Goal: Task Accomplishment & Management: Manage account settings

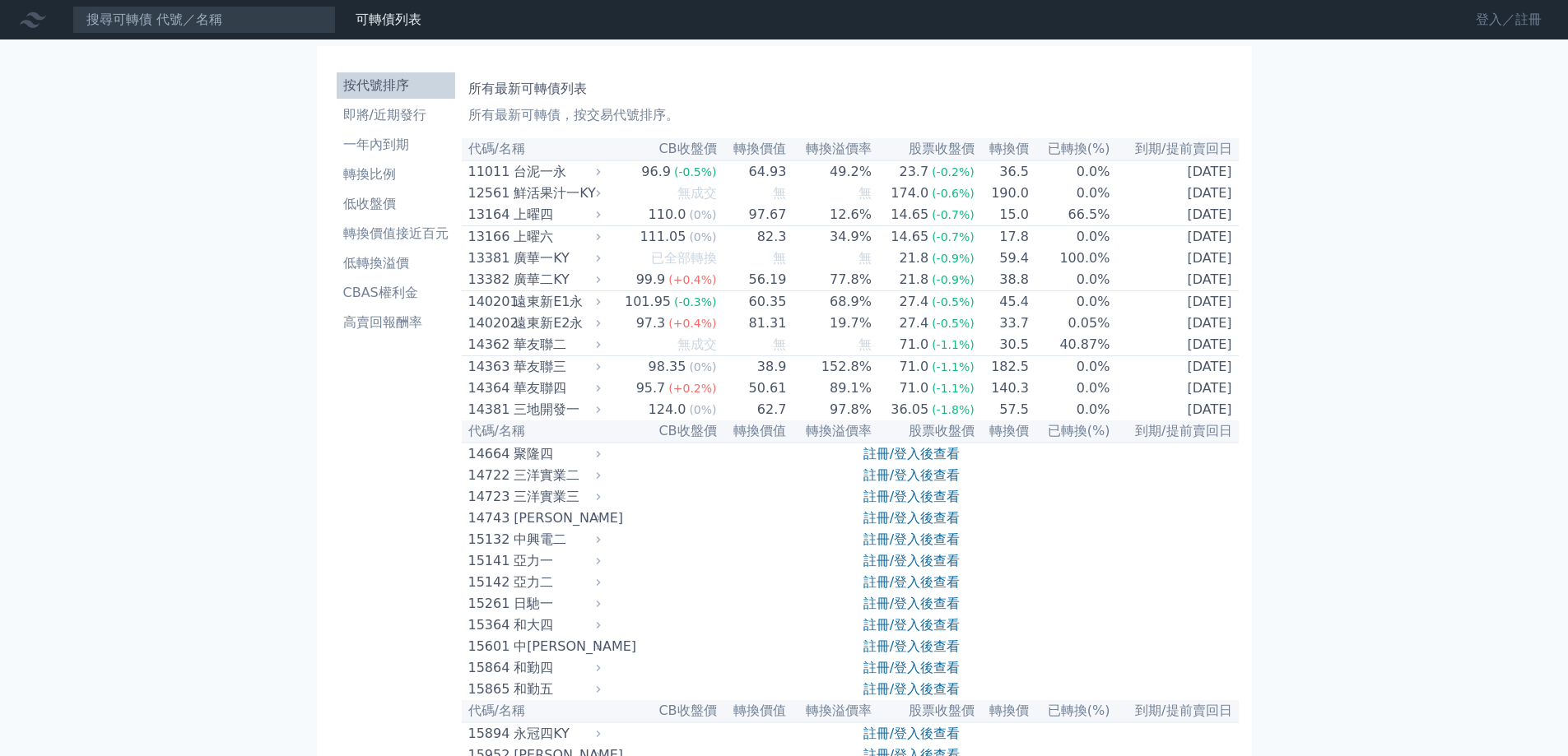
click at [1540, 28] on link "登入／註冊" at bounding box center [1509, 20] width 93 height 27
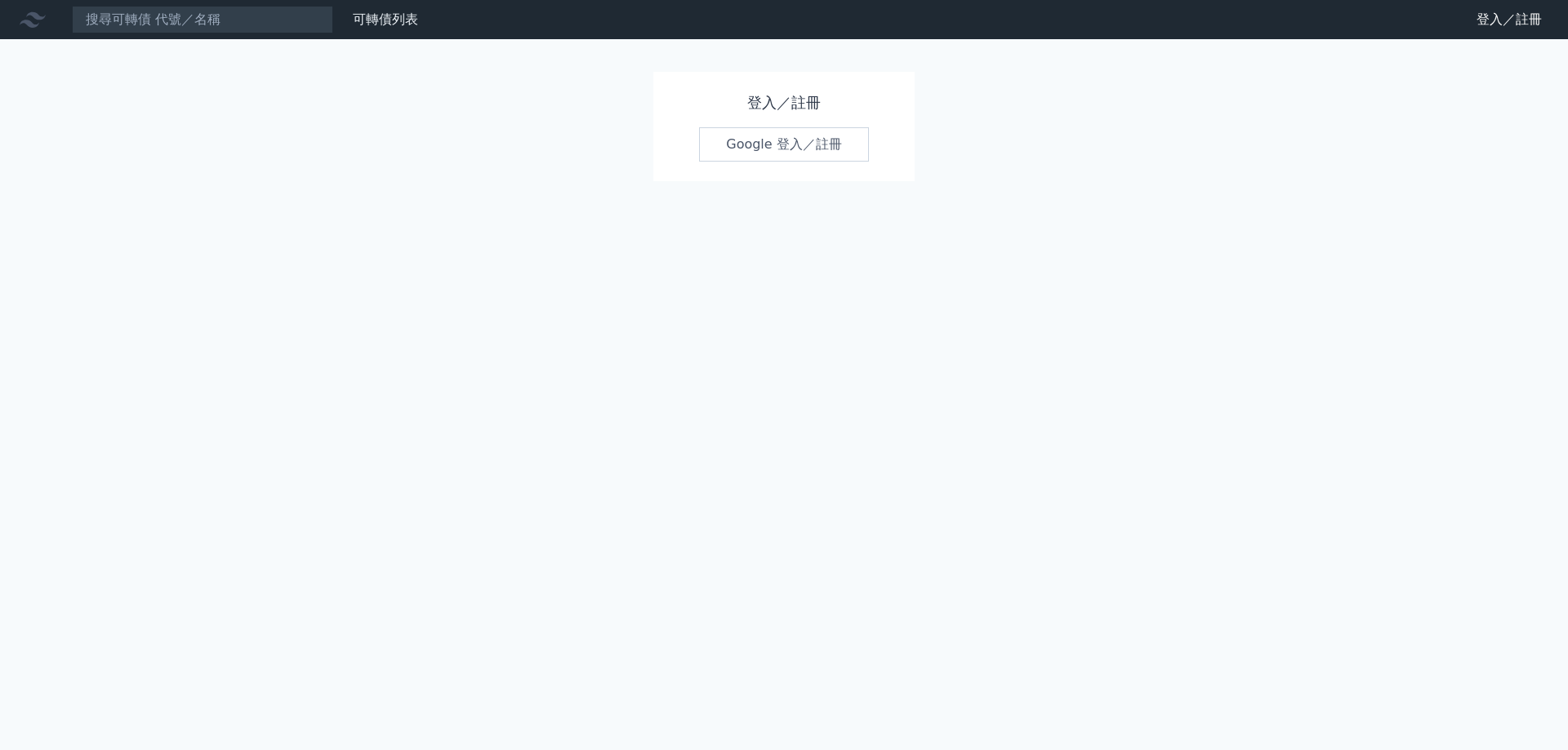
click at [816, 161] on link "Google 登入／註冊" at bounding box center [784, 144] width 170 height 34
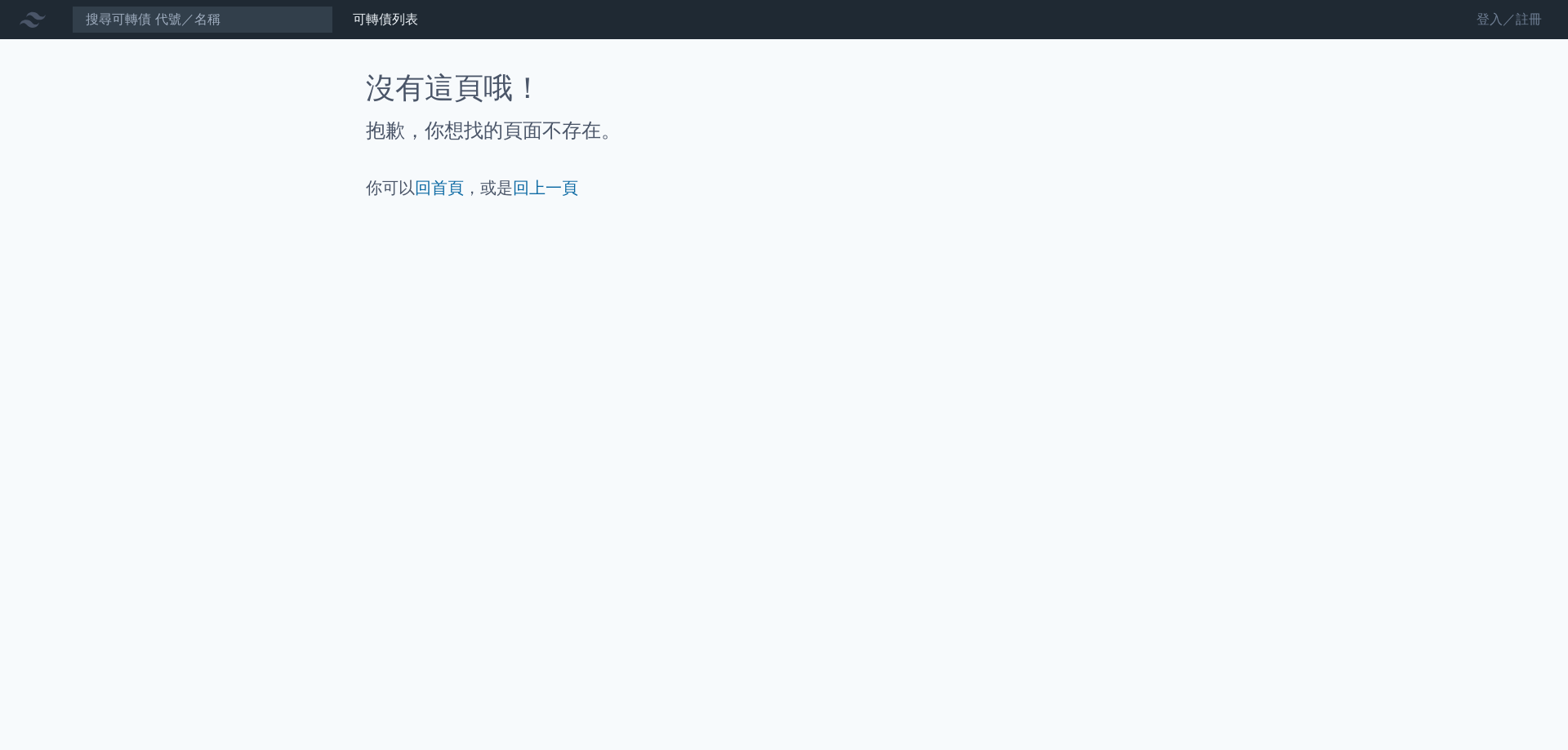
click at [1513, 29] on link "登入／註冊" at bounding box center [1510, 19] width 92 height 26
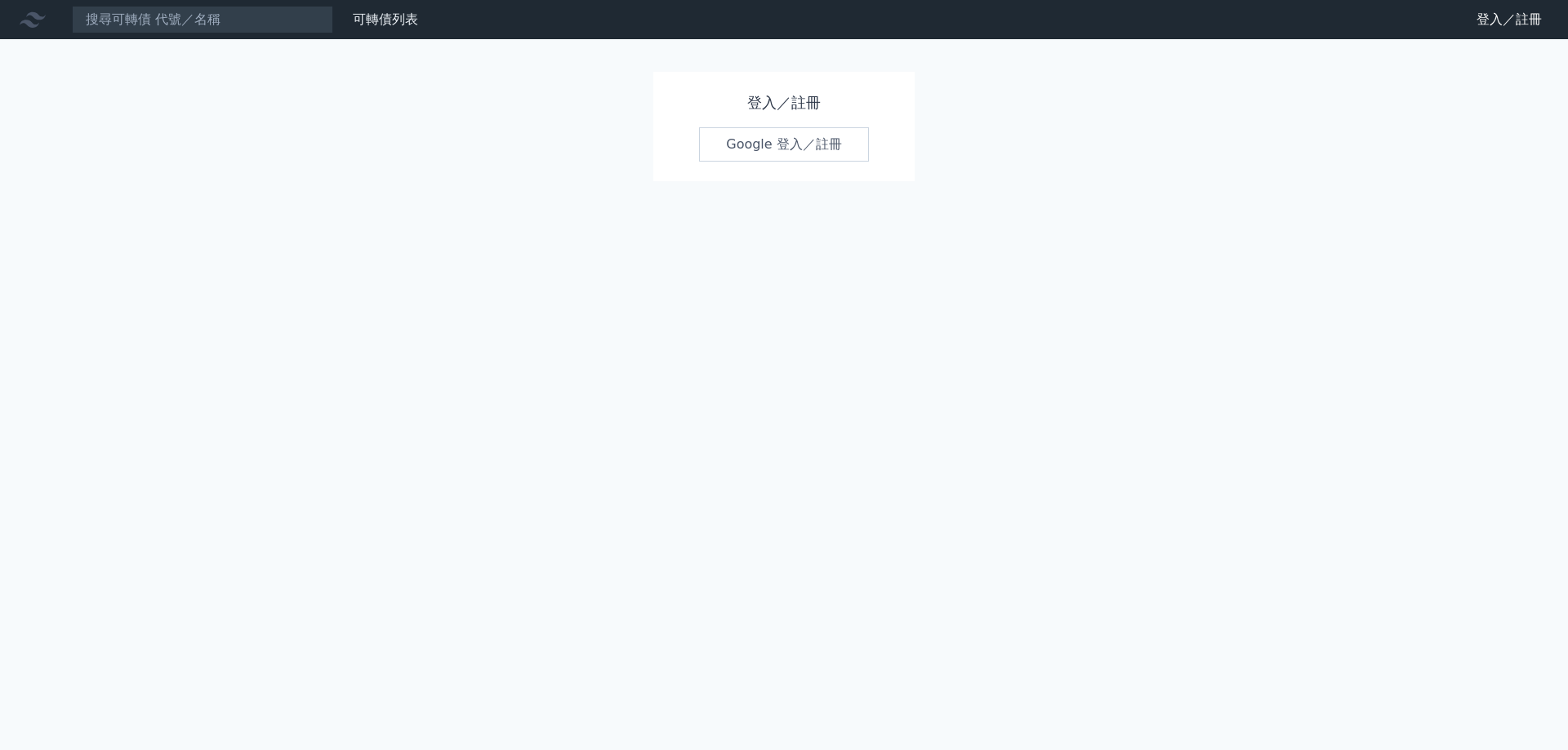
click at [795, 158] on link "Google 登入／註冊" at bounding box center [784, 144] width 170 height 34
